Goal: Task Accomplishment & Management: Use online tool/utility

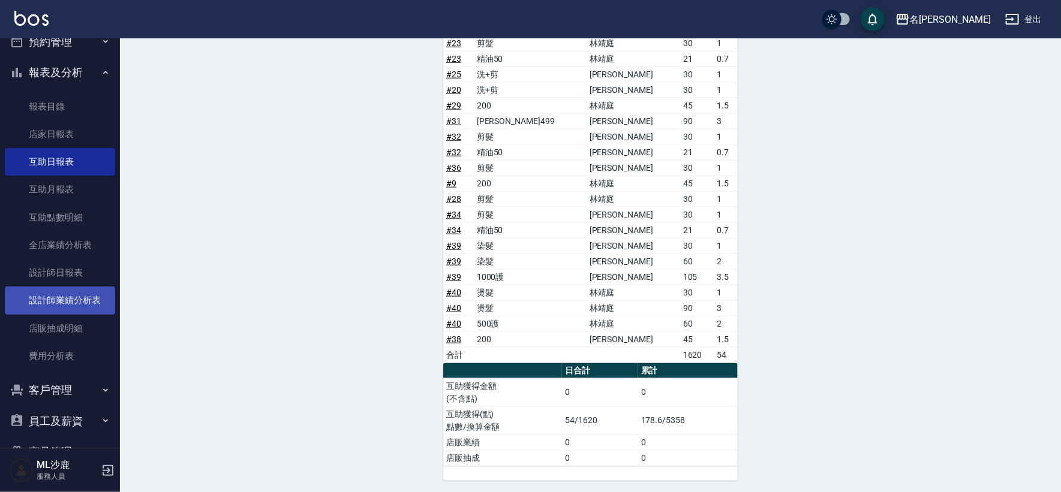
scroll to position [312, 0]
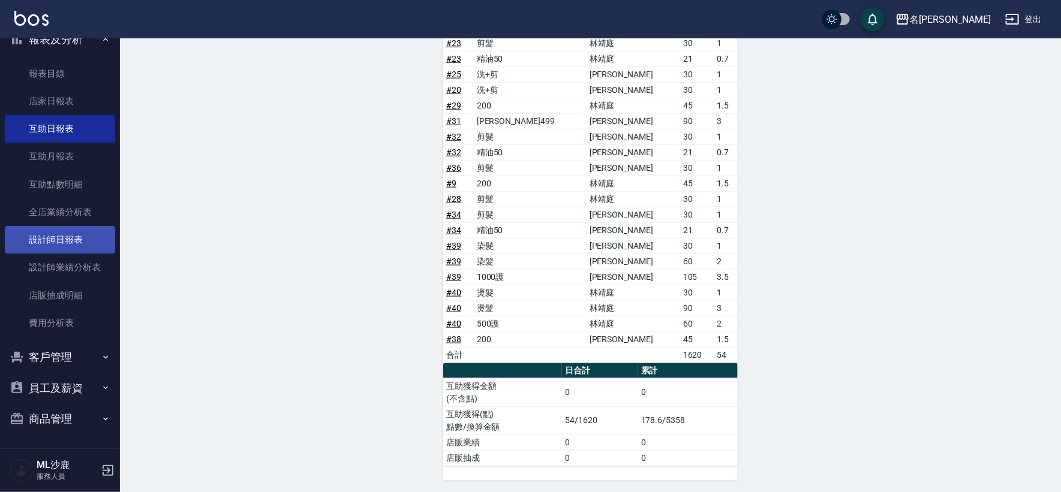
click at [64, 241] on link "設計師日報表" at bounding box center [60, 240] width 110 height 28
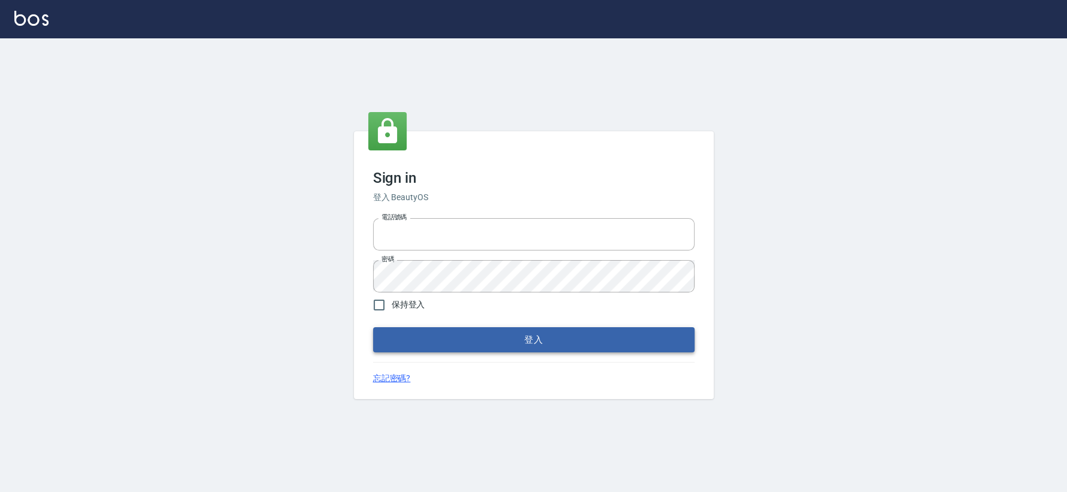
type input "0426653545"
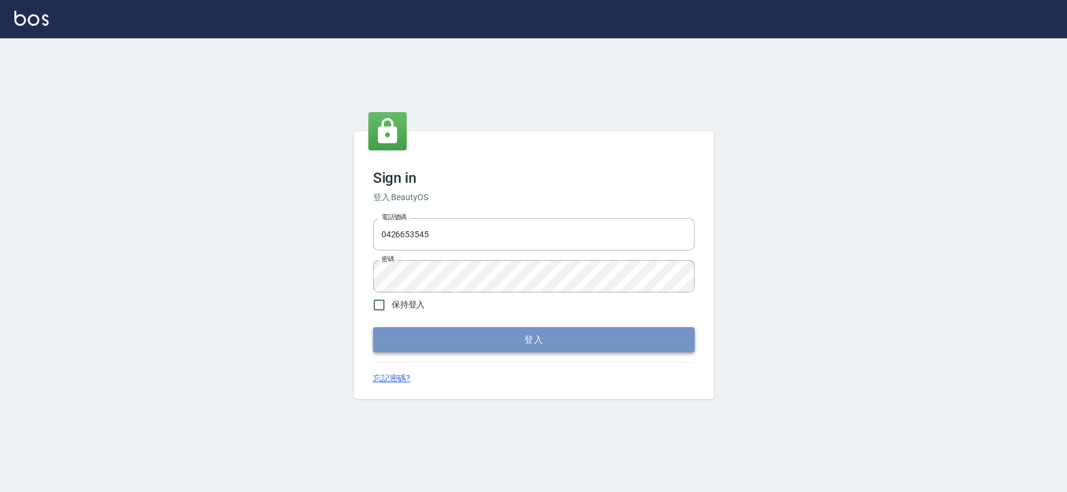
click at [449, 339] on button "登入" at bounding box center [533, 339] width 321 height 25
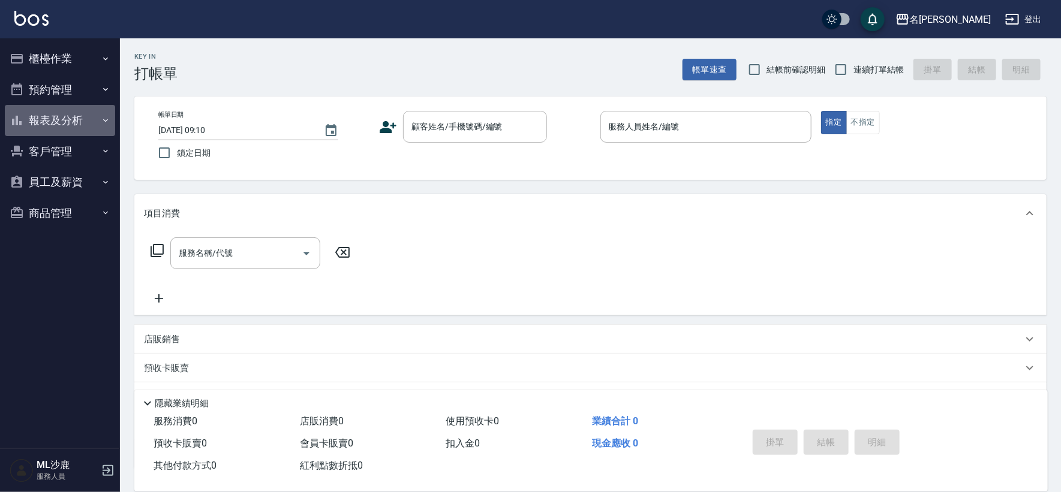
click at [105, 118] on icon "button" at bounding box center [106, 121] width 10 height 10
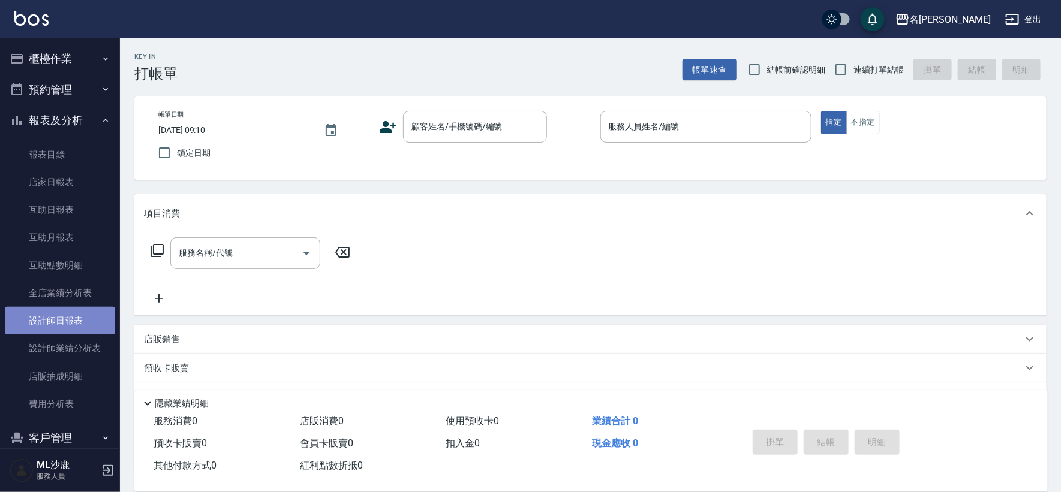
click at [65, 330] on link "設計師日報表" at bounding box center [60, 321] width 110 height 28
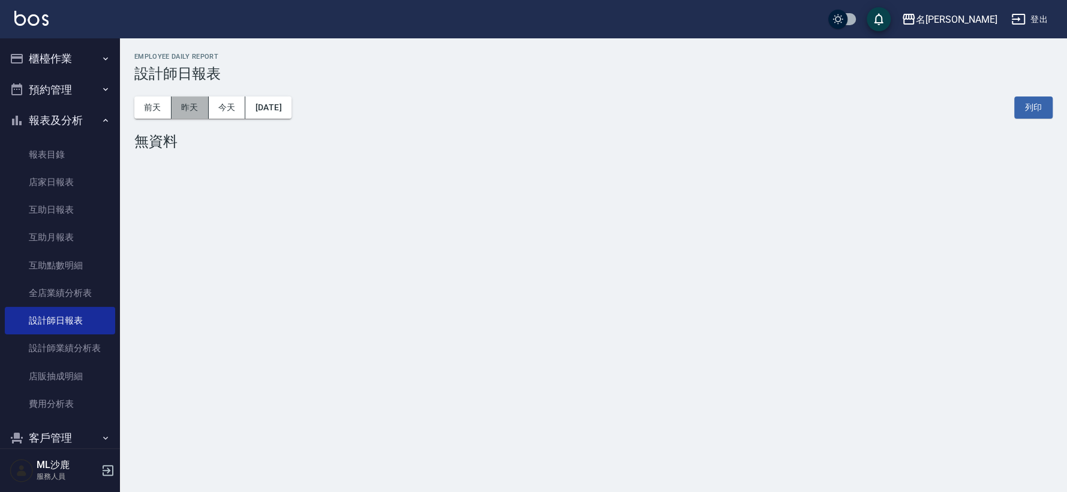
click at [183, 115] on button "昨天" at bounding box center [190, 108] width 37 height 22
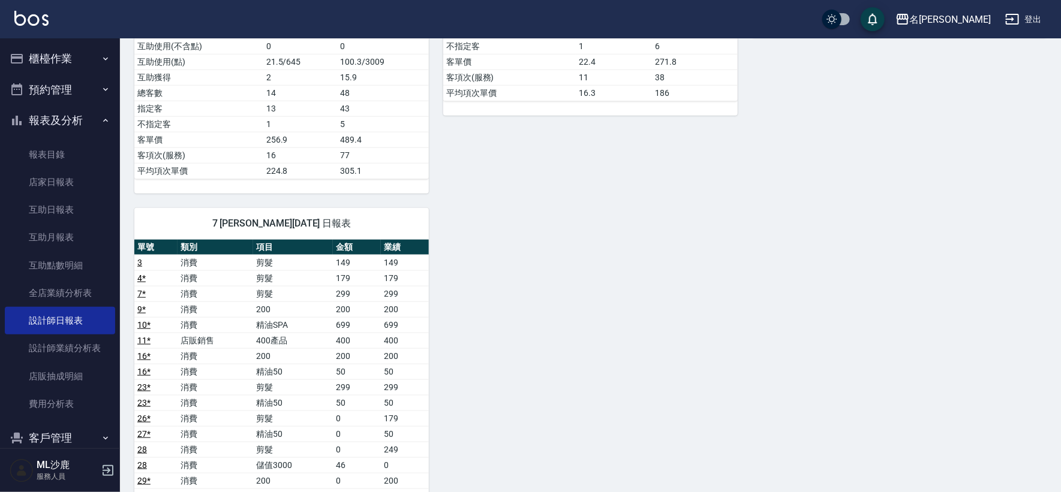
scroll to position [733, 0]
